Goal: Task Accomplishment & Management: Complete application form

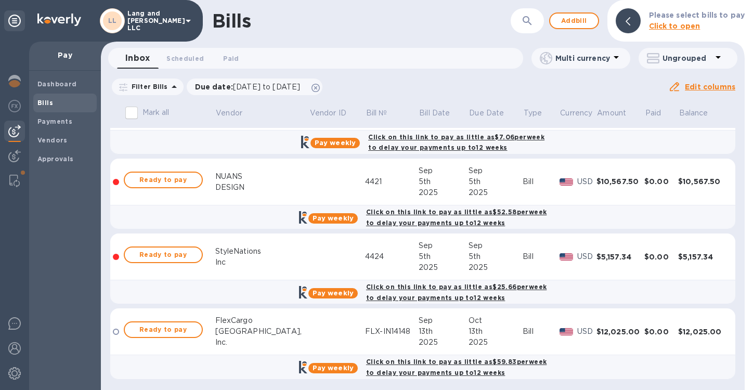
scroll to position [566, 0]
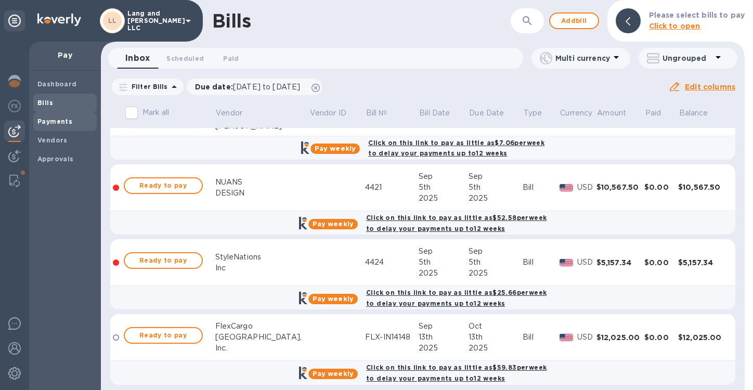
click at [62, 122] on b "Payments" at bounding box center [54, 122] width 35 height 8
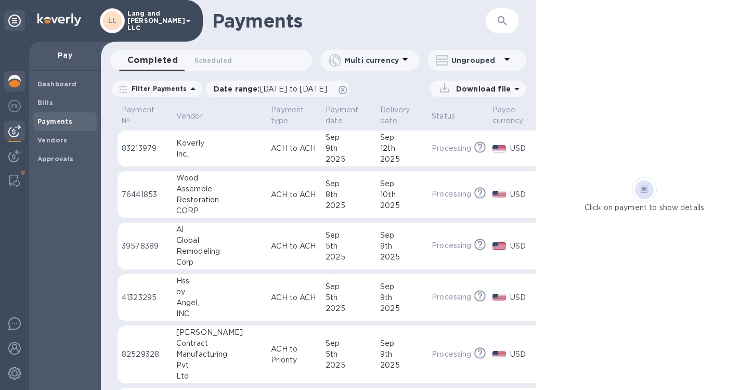
click at [18, 88] on div at bounding box center [14, 82] width 21 height 23
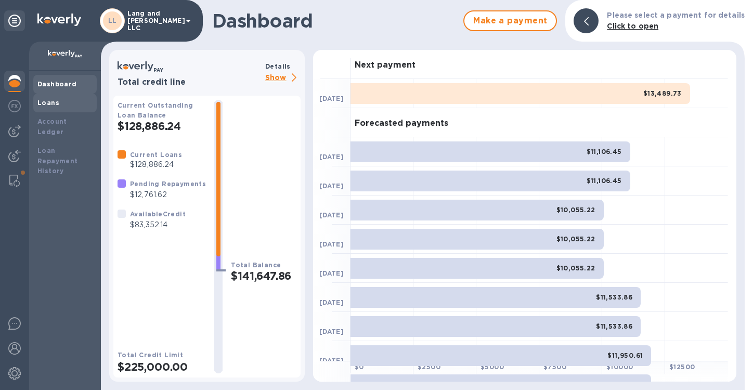
click at [59, 106] on div "Loans" at bounding box center [64, 103] width 55 height 10
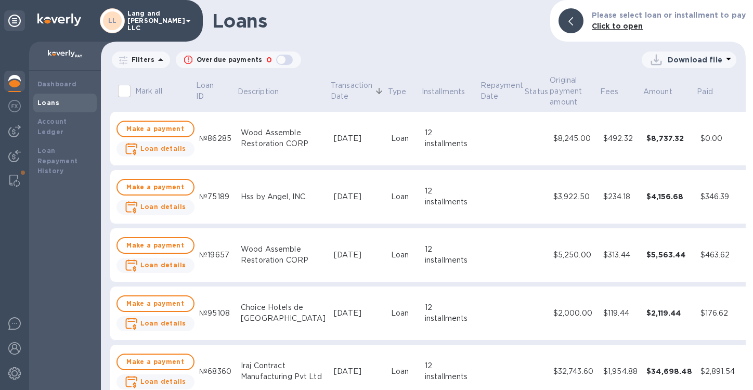
click at [690, 61] on p "Download file" at bounding box center [695, 60] width 55 height 10
click at [673, 89] on li "XLSX file" at bounding box center [689, 84] width 71 height 29
click at [16, 81] on img at bounding box center [14, 81] width 12 height 12
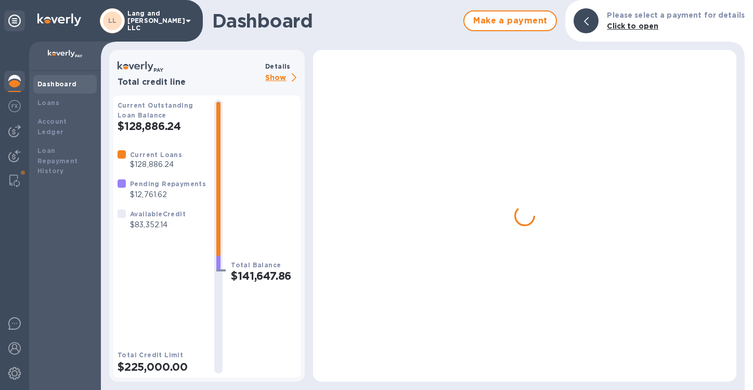
click at [21, 82] on div at bounding box center [14, 82] width 21 height 23
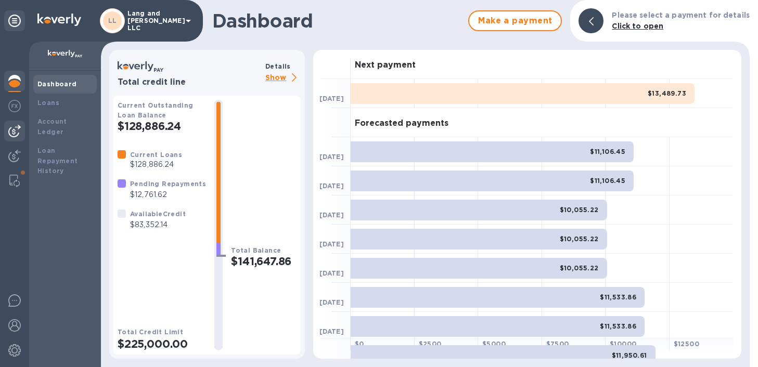
click at [15, 132] on img at bounding box center [14, 131] width 12 height 12
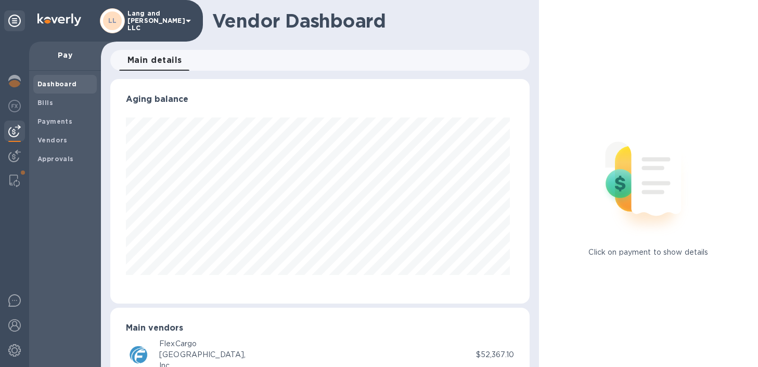
scroll to position [225, 415]
click at [46, 102] on b "Bills" at bounding box center [45, 103] width 16 height 8
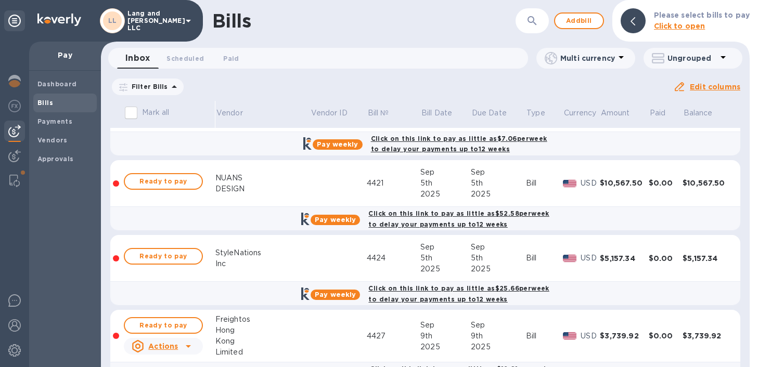
scroll to position [571, 0]
click at [172, 179] on span "Ready to pay" at bounding box center [163, 181] width 60 height 12
click at [179, 180] on span "Ready to pay" at bounding box center [163, 181] width 60 height 12
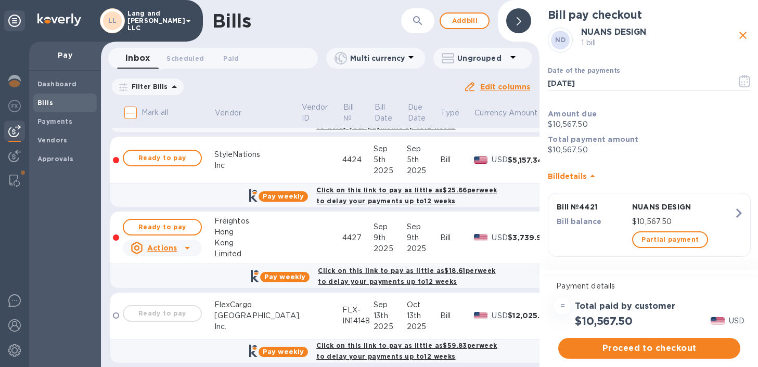
scroll to position [687, 0]
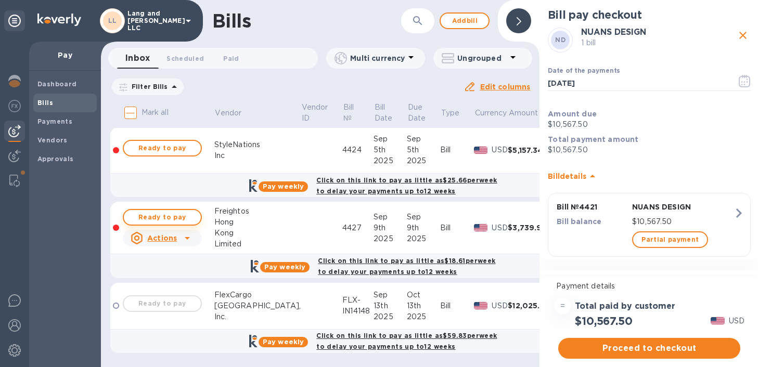
click at [189, 211] on span "Ready to pay" at bounding box center [162, 217] width 60 height 12
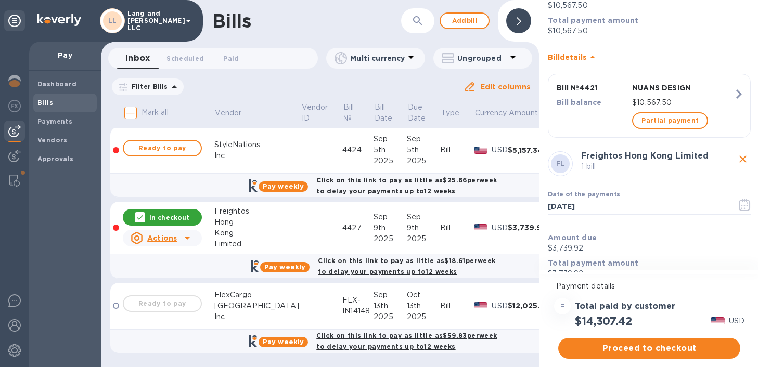
scroll to position [157, 0]
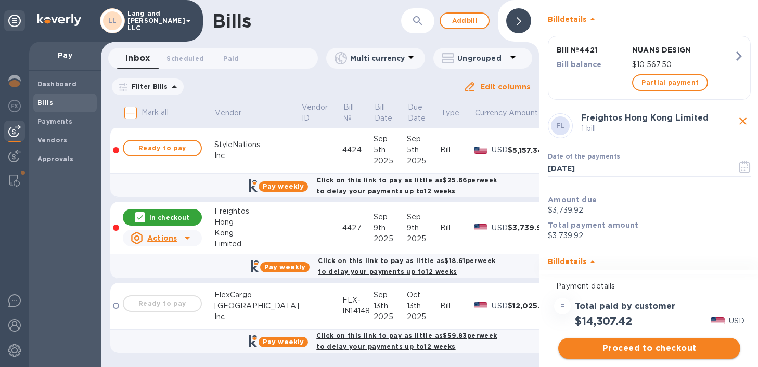
click at [650, 352] on span "Proceed to checkout" at bounding box center [648, 348] width 165 height 12
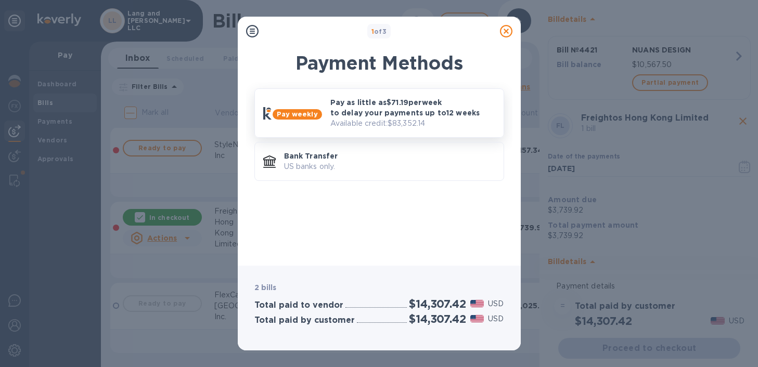
click at [430, 115] on p "Pay as little as $71.19 per week to delay your payments up to 12 weeks" at bounding box center [412, 107] width 165 height 21
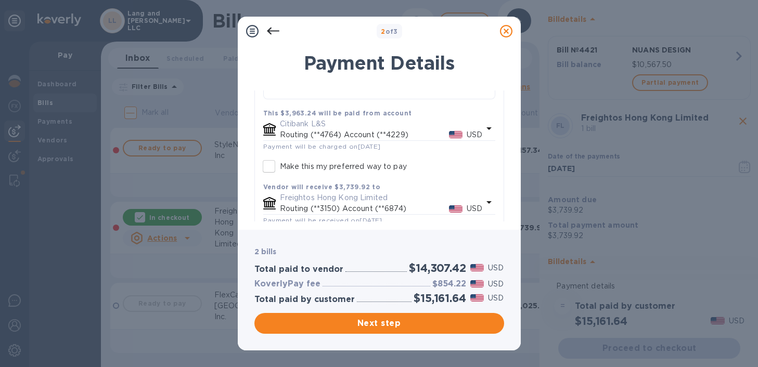
scroll to position [645, 0]
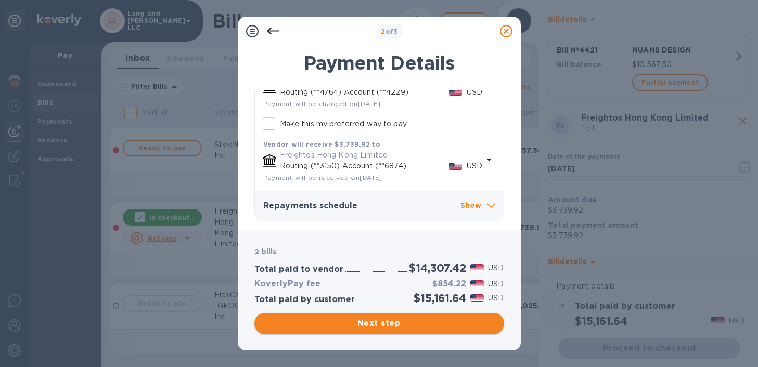
click at [380, 328] on span "Next step" at bounding box center [379, 323] width 233 height 12
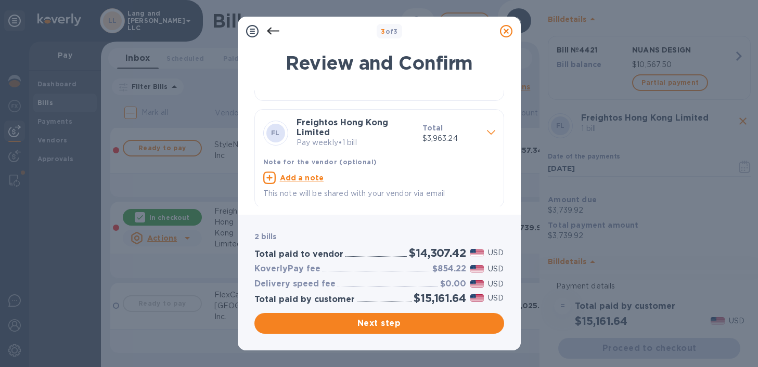
scroll to position [85, 0]
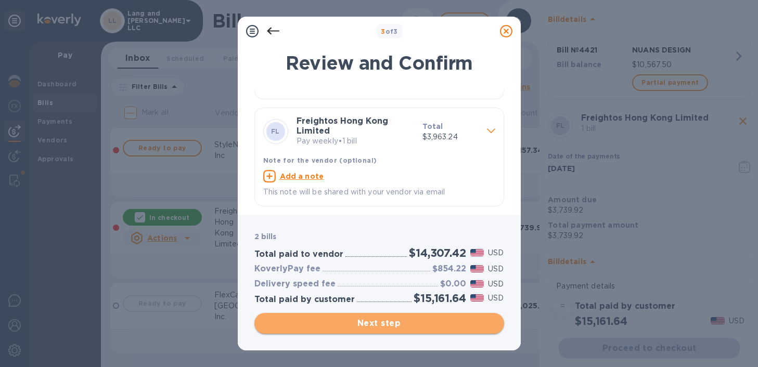
click at [378, 328] on span "Next step" at bounding box center [379, 323] width 233 height 12
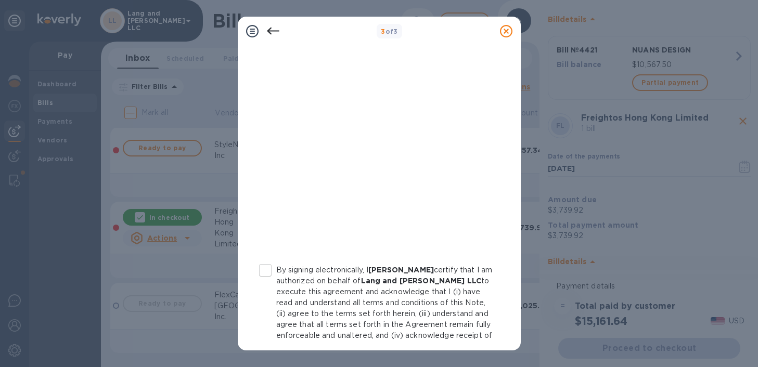
scroll to position [225, 0]
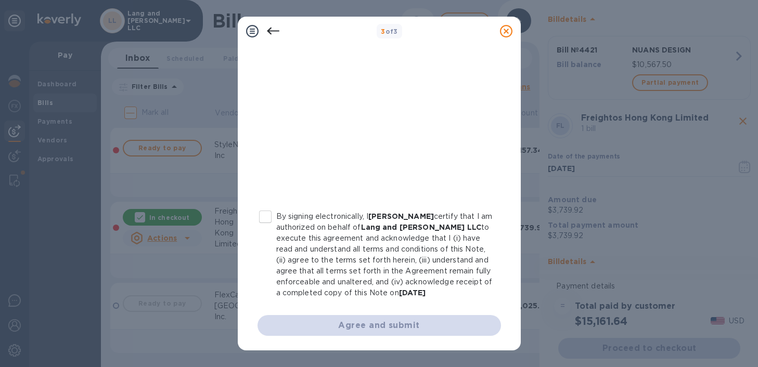
click at [265, 209] on input "By signing electronically, I [PERSON_NAME] certify that I am authorized on beha…" at bounding box center [265, 217] width 22 height 22
checkbox input "true"
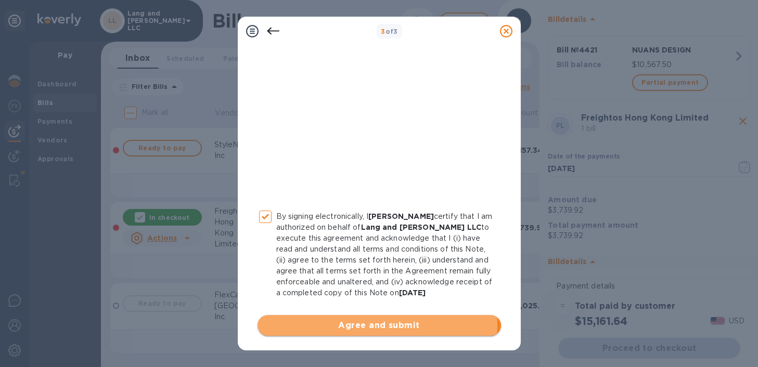
click at [339, 325] on span "Agree and submit" at bounding box center [379, 325] width 227 height 12
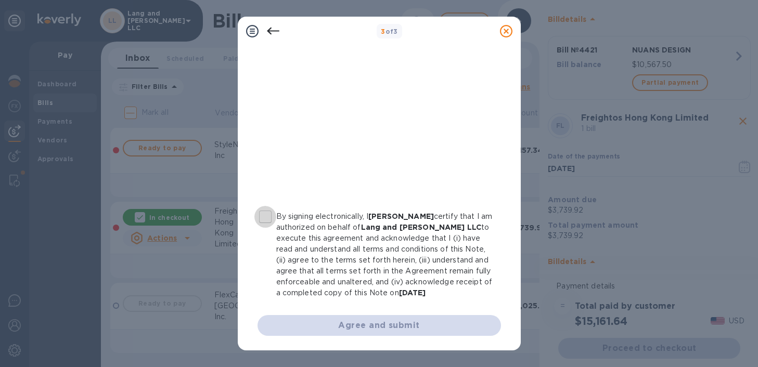
click at [265, 206] on input "By signing electronically, I [PERSON_NAME] certify that I am authorized on beha…" at bounding box center [265, 217] width 22 height 22
checkbox input "true"
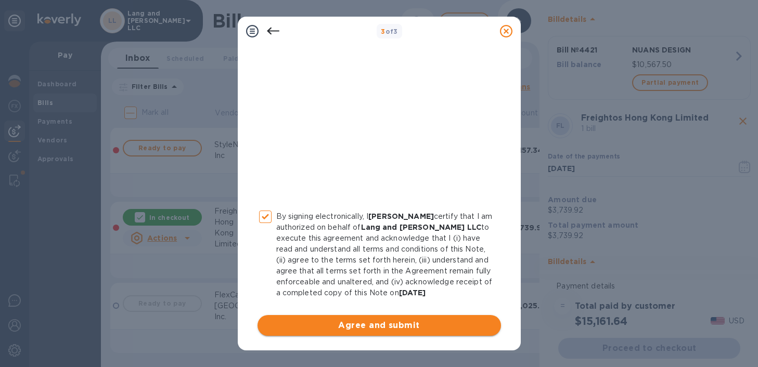
click at [357, 331] on span "Agree and submit" at bounding box center [379, 325] width 227 height 12
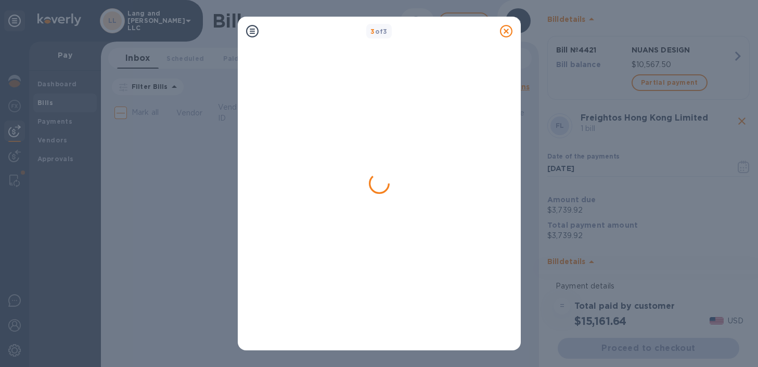
scroll to position [0, 0]
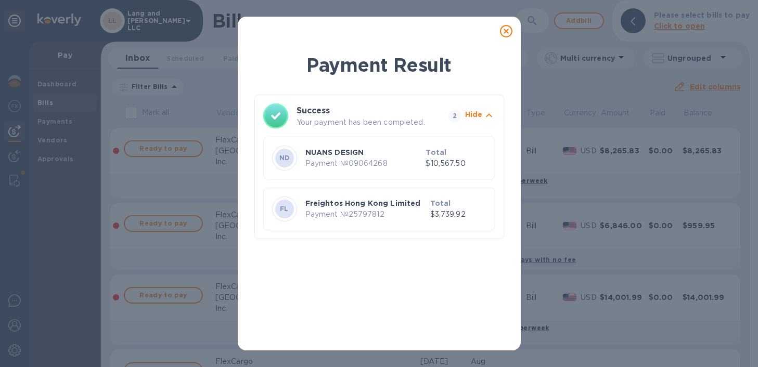
click at [507, 31] on icon at bounding box center [506, 31] width 12 height 12
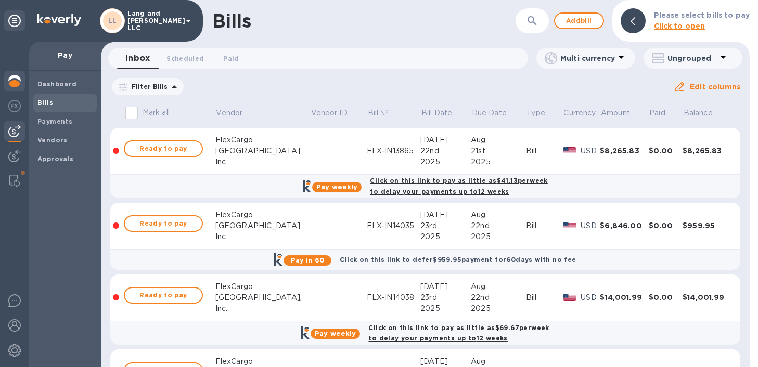
click at [18, 85] on img at bounding box center [14, 81] width 12 height 12
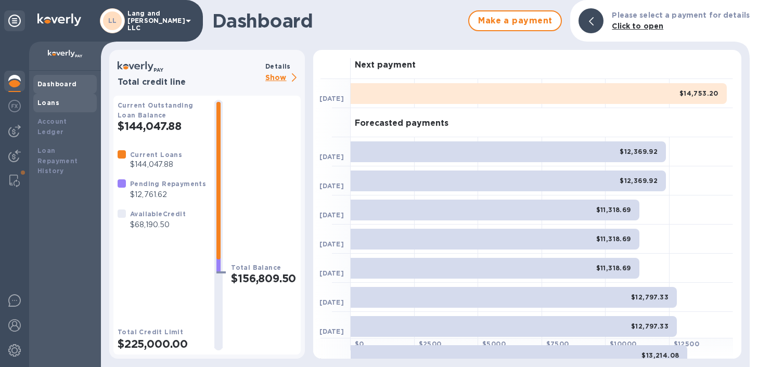
click at [58, 102] on div "Loans" at bounding box center [64, 103] width 55 height 10
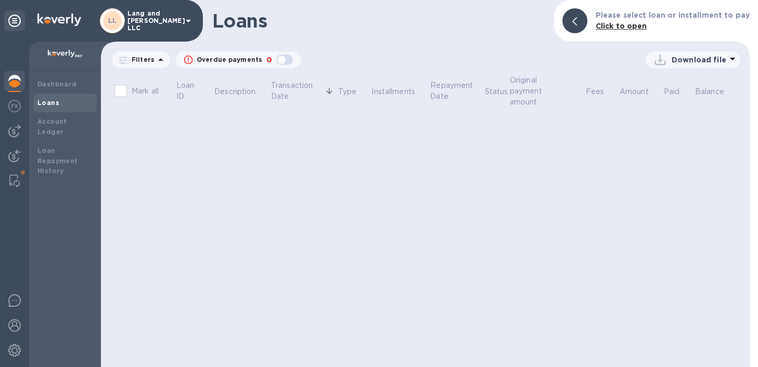
click at [684, 61] on p "Download file" at bounding box center [698, 60] width 55 height 10
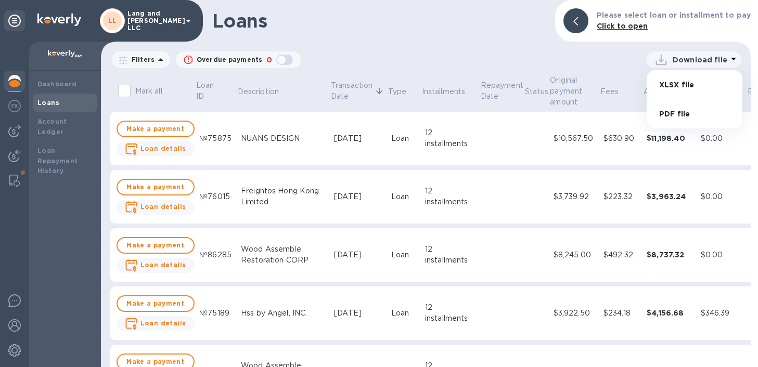
click at [675, 84] on li "XLSX file" at bounding box center [694, 84] width 71 height 29
